Goal: Transaction & Acquisition: Purchase product/service

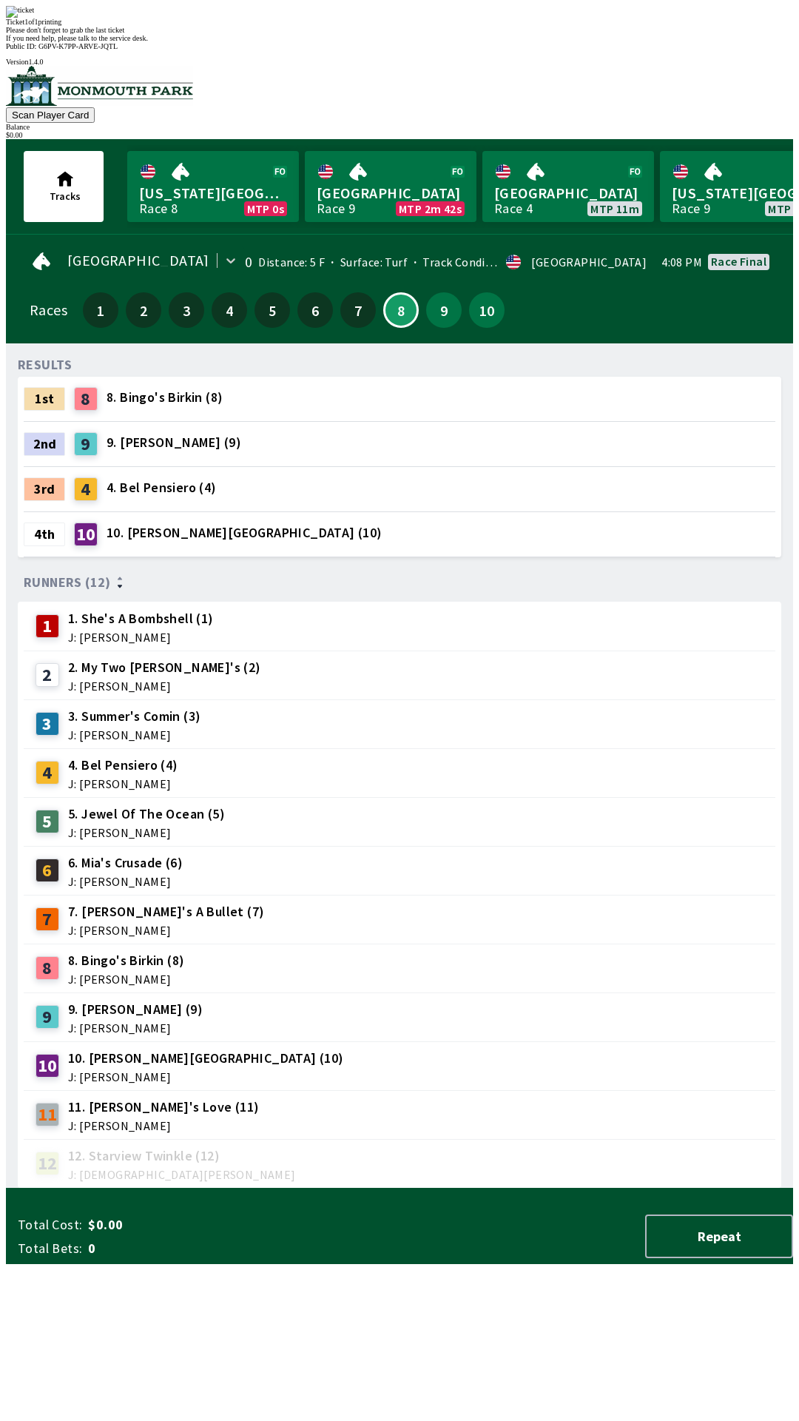
click at [344, 34] on div "Please don't forget to grab the last ticket" at bounding box center [399, 30] width 787 height 8
click at [323, 42] on div "Ticket 1 of 1 printing Please don't forget to grab the last ticket If you need …" at bounding box center [399, 24] width 787 height 36
click at [127, 1189] on div "RESULTS 1st 8 8. Bingo's Birkin (8) 2nd 9 9. [PERSON_NAME] (9) 3rd 4 4. Bel Pen…" at bounding box center [406, 771] width 776 height 833
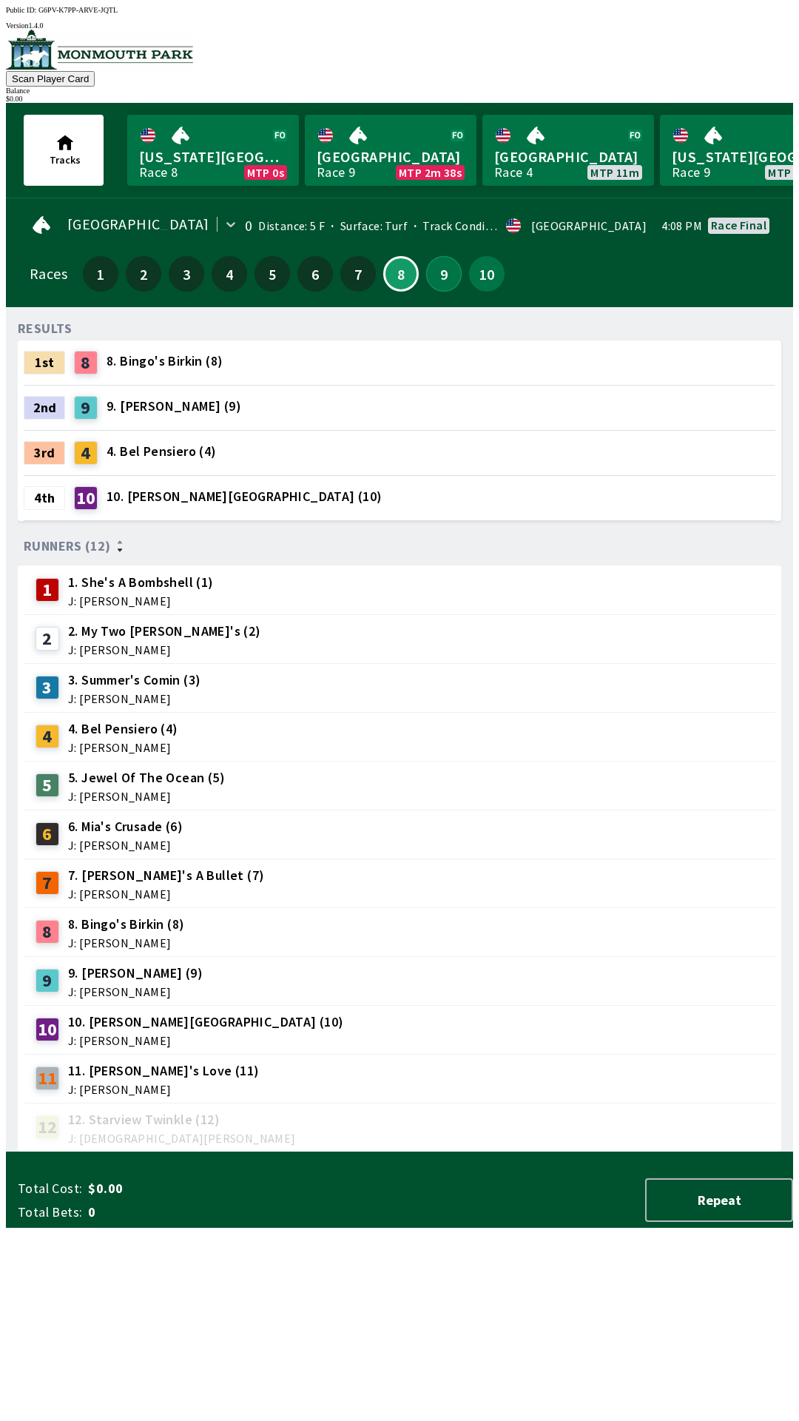
click at [426, 272] on button "9" at bounding box center [444, 274] width 36 height 36
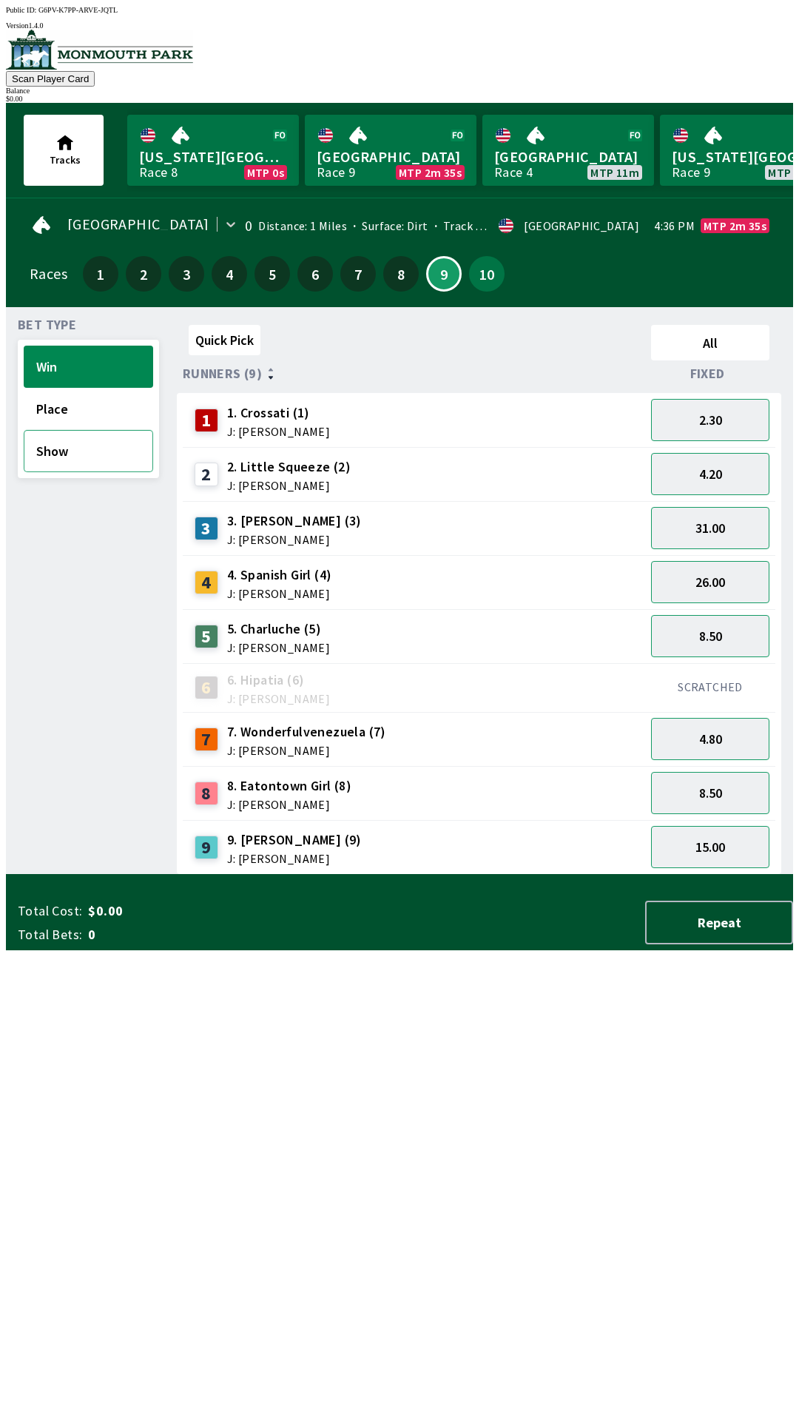
click at [47, 442] on button "Show" at bounding box center [89, 451] width 130 height 42
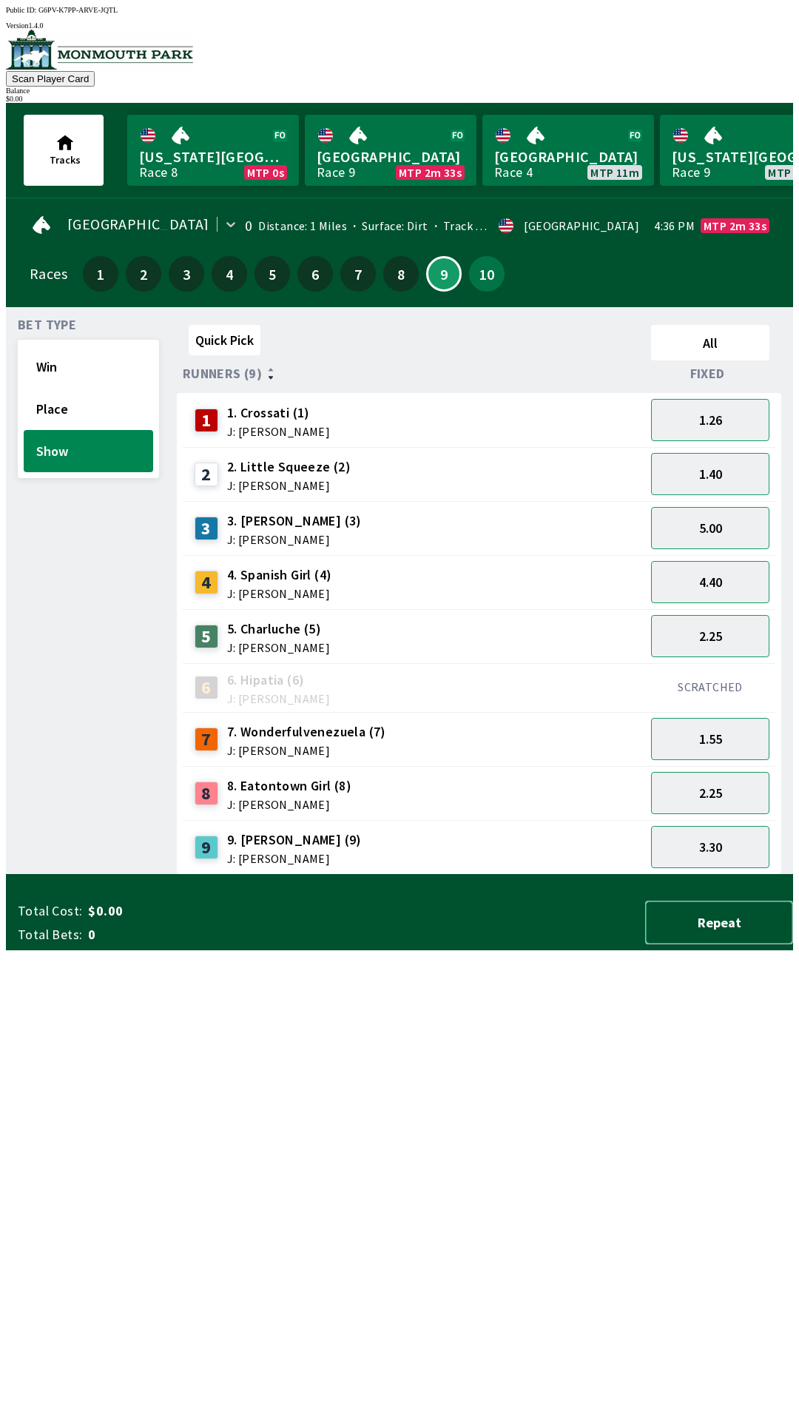
click at [719, 944] on button "Repeat" at bounding box center [719, 923] width 148 height 44
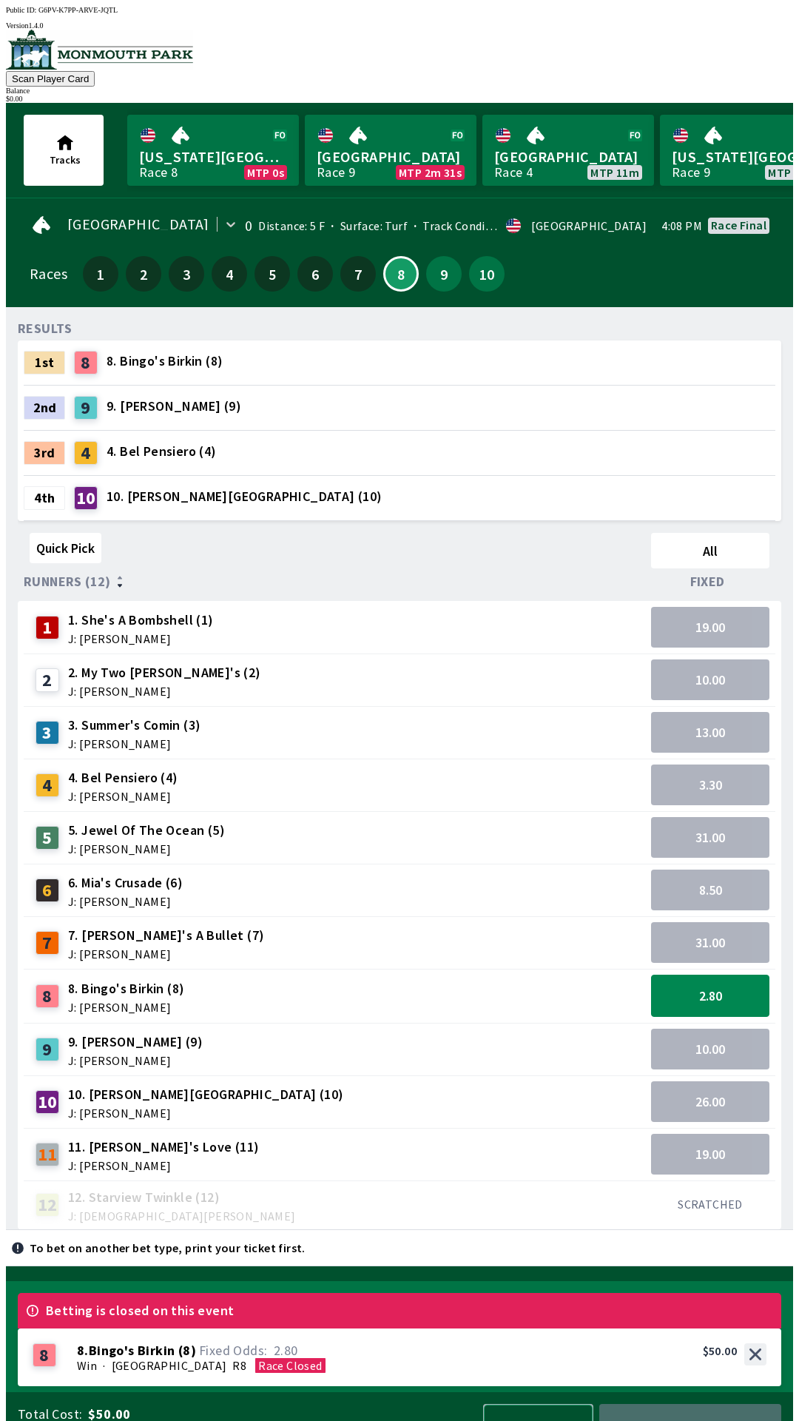
click at [537, 1414] on button "Clear Slip" at bounding box center [538, 1426] width 110 height 44
